Goal: Transaction & Acquisition: Purchase product/service

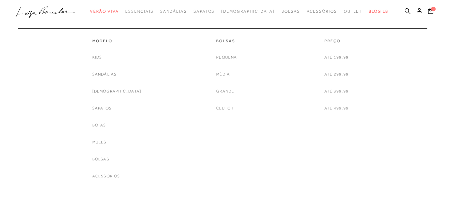
click at [116, 74] on link "Sandálias" at bounding box center [104, 74] width 25 height 7
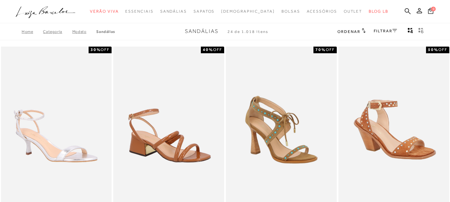
click at [396, 29] on icon at bounding box center [394, 30] width 5 height 3
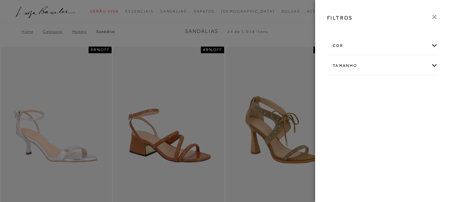
click at [435, 66] on div "Tamanho" at bounding box center [382, 66] width 110 height 18
click at [342, 115] on link "Ver mais..." at bounding box center [345, 115] width 18 height 5
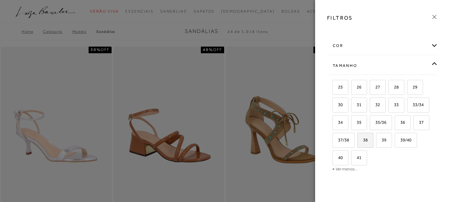
click at [367, 139] on span "38" at bounding box center [363, 139] width 10 height 5
click at [363, 139] on input "38" at bounding box center [359, 141] width 7 height 7
checkbox input "true"
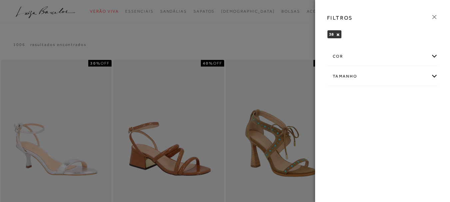
click at [433, 75] on div "Tamanho" at bounding box center [382, 77] width 110 height 18
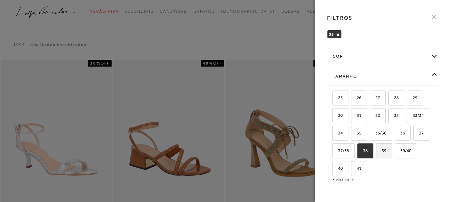
click at [376, 153] on span "39" at bounding box center [381, 150] width 10 height 5
click at [375, 155] on input "39" at bounding box center [378, 151] width 7 height 7
checkbox input "true"
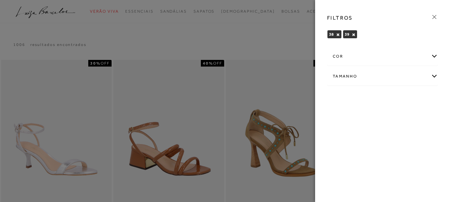
click at [434, 15] on icon at bounding box center [433, 16] width 7 height 7
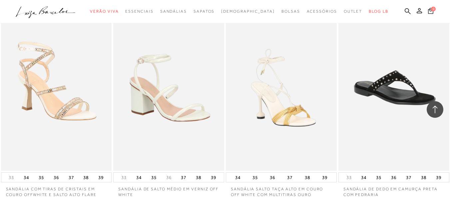
scroll to position [666, 0]
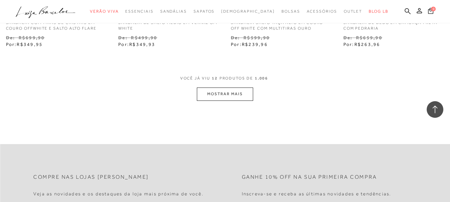
click at [225, 94] on button "MOSTRAR MAIS" at bounding box center [225, 94] width 56 height 13
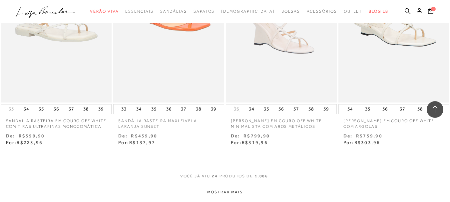
scroll to position [1298, 0]
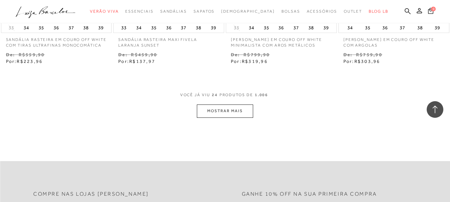
click at [228, 107] on button "MOSTRAR MAIS" at bounding box center [225, 111] width 56 height 13
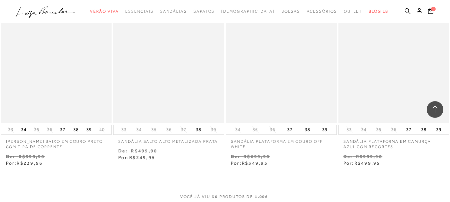
scroll to position [1964, 0]
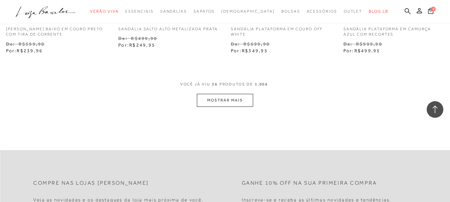
click at [228, 97] on button "MOSTRAR MAIS" at bounding box center [225, 100] width 56 height 13
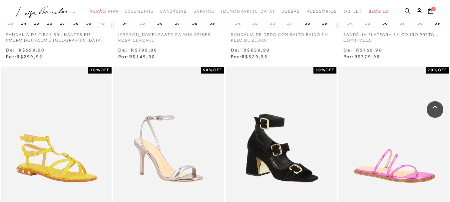
scroll to position [2596, 0]
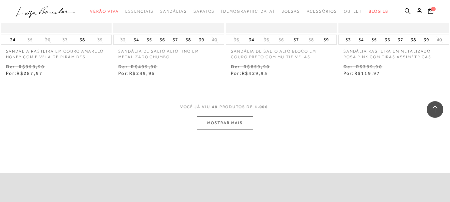
click at [220, 122] on button "MOSTRAR MAIS" at bounding box center [225, 122] width 56 height 13
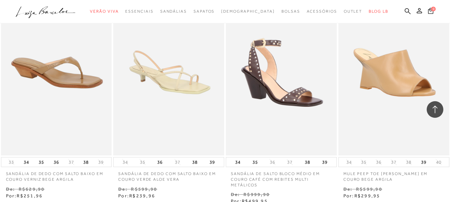
scroll to position [3328, 0]
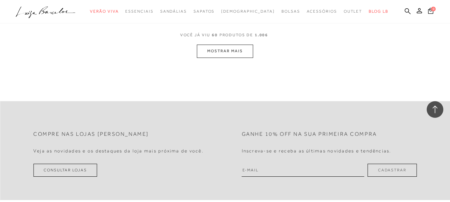
click at [221, 51] on button "MOSTRAR MAIS" at bounding box center [225, 51] width 56 height 13
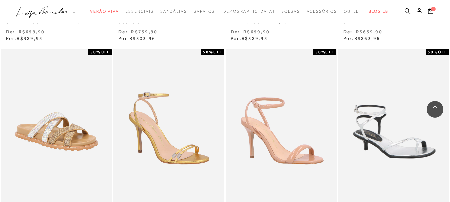
scroll to position [3927, 0]
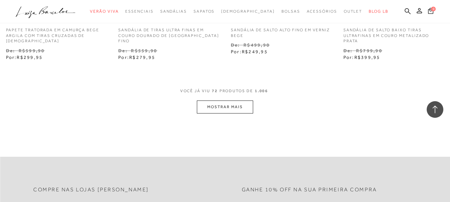
click at [222, 106] on button "MOSTRAR MAIS" at bounding box center [225, 107] width 56 height 13
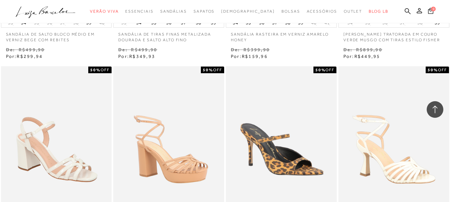
scroll to position [4579, 0]
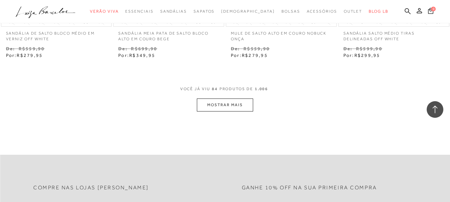
click at [220, 99] on button "MOSTRAR MAIS" at bounding box center [225, 105] width 56 height 13
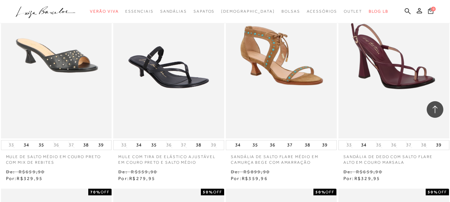
scroll to position [5060, 0]
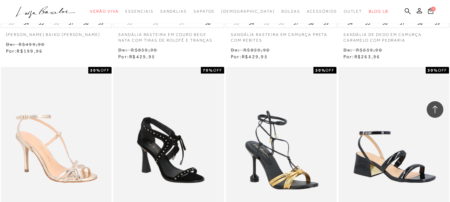
scroll to position [5751, 0]
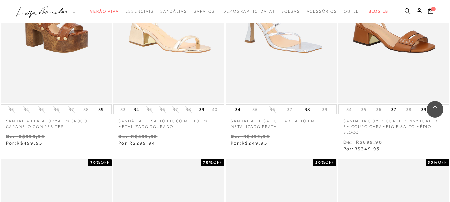
scroll to position [6184, 0]
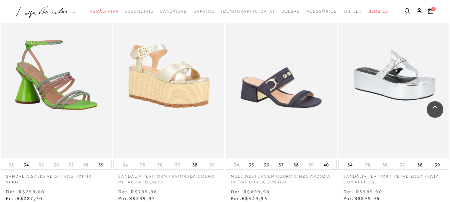
click at [299, 90] on img at bounding box center [280, 75] width 109 height 164
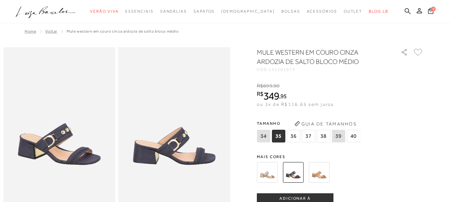
click at [325, 133] on span "38" at bounding box center [323, 136] width 13 height 13
click at [309, 198] on span "ADICIONAR À [GEOGRAPHIC_DATA]" at bounding box center [295, 202] width 76 height 12
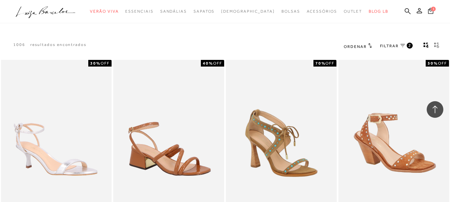
scroll to position [808, 0]
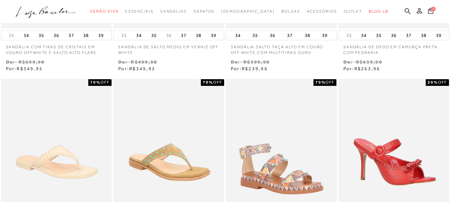
scroll to position [0, 0]
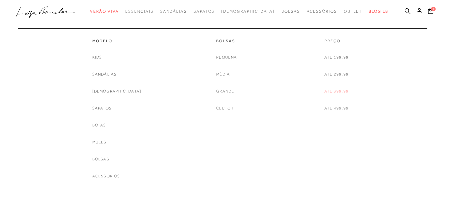
click at [330, 89] on link "Até 399,99" at bounding box center [336, 91] width 24 height 7
click at [114, 74] on link "Sandálias" at bounding box center [104, 74] width 25 height 7
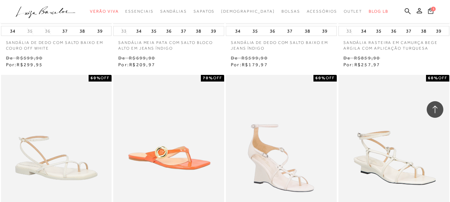
scroll to position [1265, 0]
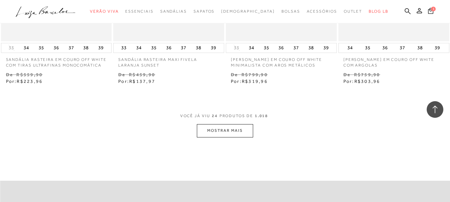
click at [226, 131] on button "MOSTRAR MAIS" at bounding box center [225, 130] width 56 height 13
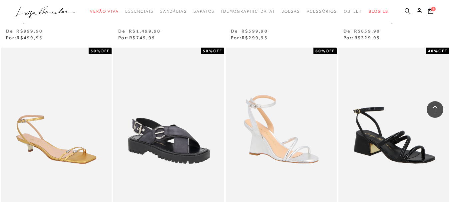
scroll to position [2596, 0]
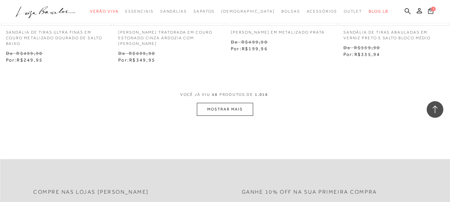
click at [217, 107] on button "MOSTRAR MAIS" at bounding box center [225, 109] width 56 height 13
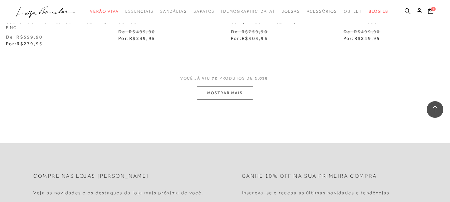
scroll to position [3927, 0]
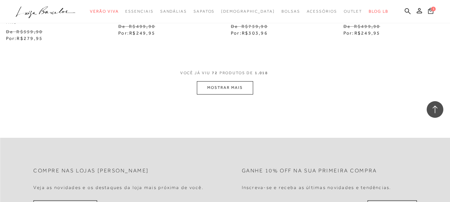
click at [228, 81] on button "MOSTRAR MAIS" at bounding box center [225, 87] width 56 height 13
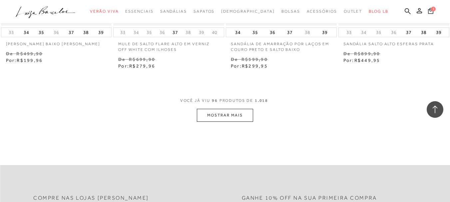
scroll to position [5259, 0]
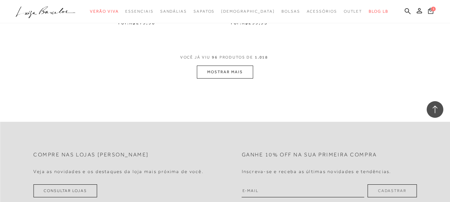
click at [220, 66] on button "MOSTRAR MAIS" at bounding box center [225, 72] width 56 height 13
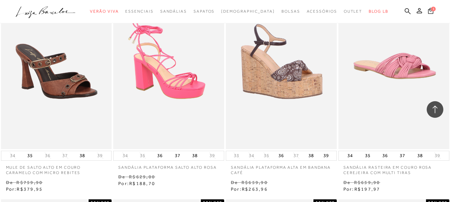
scroll to position [5954, 0]
